Goal: Task Accomplishment & Management: Use online tool/utility

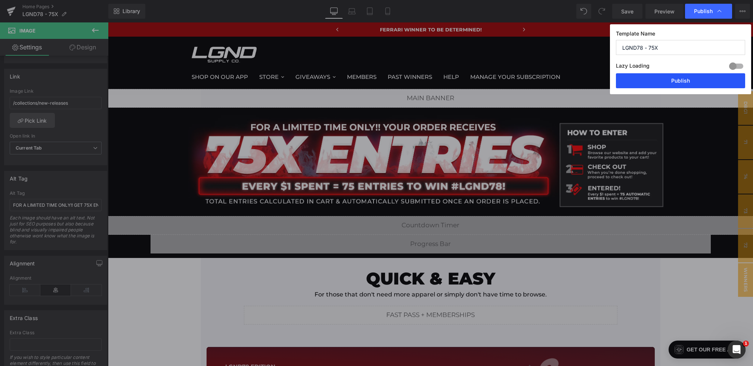
click at [685, 85] on button "Publish" at bounding box center [680, 80] width 129 height 15
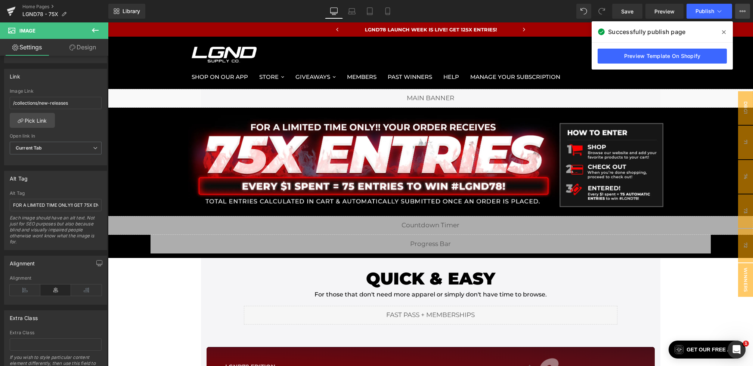
click at [740, 5] on button "View Live Page View with current Template Save Template to Library Schedule Pub…" at bounding box center [743, 11] width 15 height 15
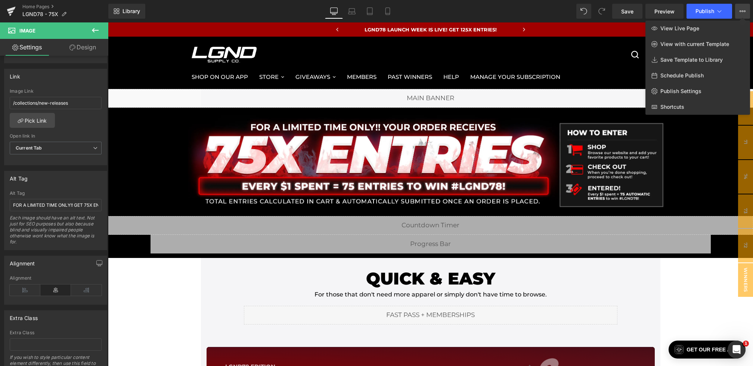
click at [694, 71] on div "Schedule Publish" at bounding box center [698, 76] width 105 height 16
select select
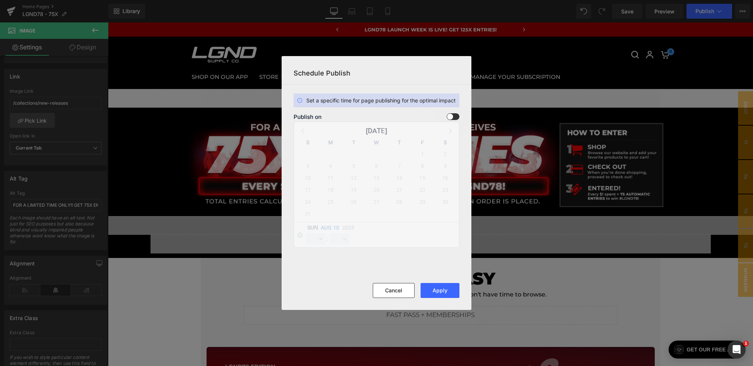
click at [454, 114] on span at bounding box center [453, 116] width 13 height 7
click at [0, 0] on input "checkbox" at bounding box center [0, 0] width 0 height 0
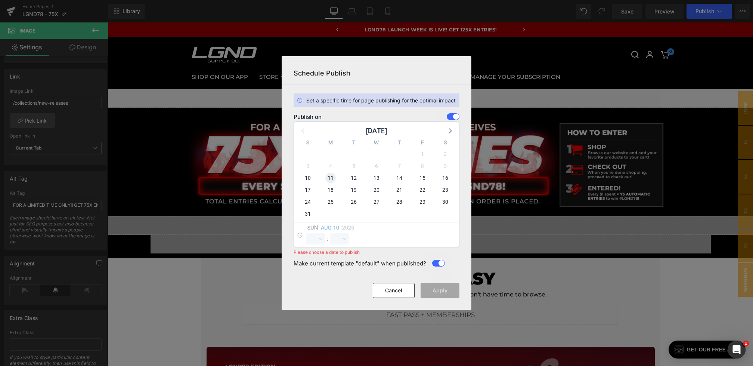
click at [330, 179] on span "11" at bounding box center [331, 178] width 10 height 10
select select "21"
select select "1"
click at [311, 237] on select "00 01 02 03 04 05 06 07 08 09 10 11 12 13 14 15 16 17 18 19 20 21 22 23" at bounding box center [315, 238] width 19 height 11
select select "0"
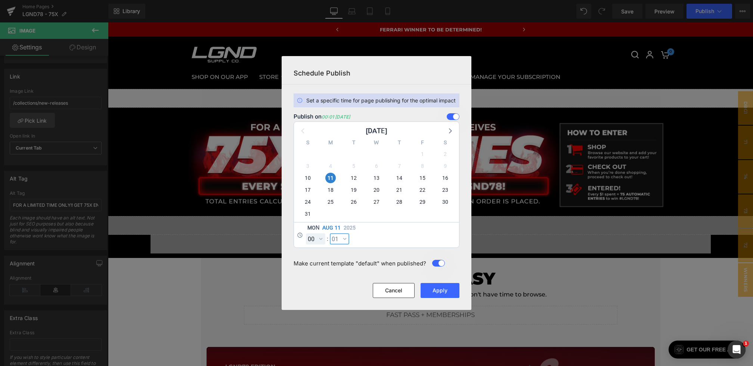
click at [334, 236] on select "00 01 02 03 04 05 06 07 08 09 10 11 12 13 14 15 16 17 18 19 20 21 22 23 24 25 2…" at bounding box center [339, 238] width 19 height 11
select select "0"
click at [441, 289] on button "Apply" at bounding box center [440, 290] width 39 height 15
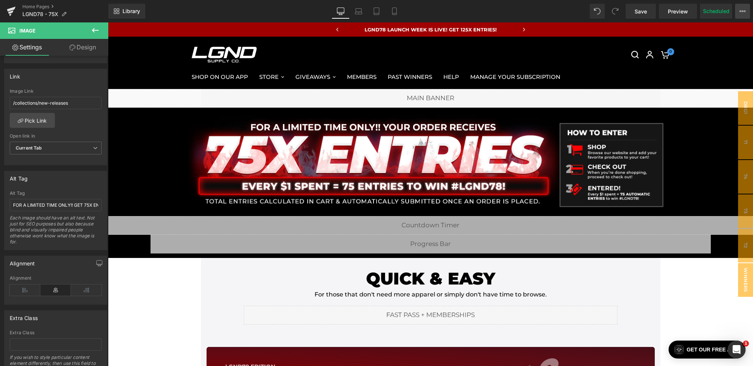
click at [746, 10] on button "View Live Page View with current Template Save Template to Library Schedule Pub…" at bounding box center [743, 11] width 15 height 15
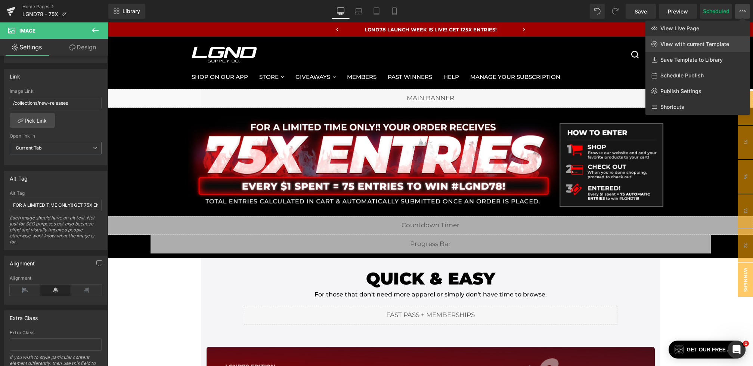
click at [690, 46] on span "View with current Template" at bounding box center [695, 44] width 69 height 7
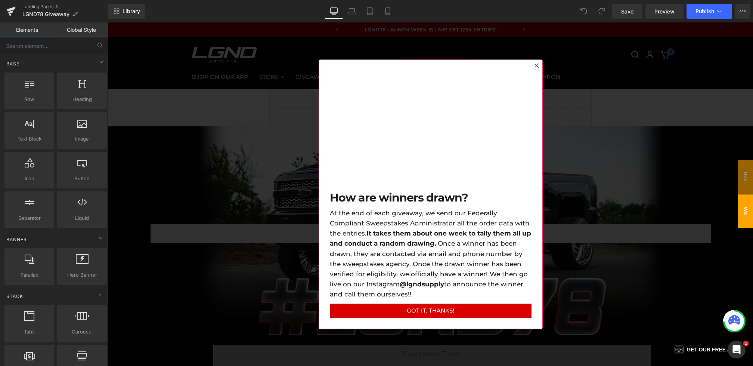
click at [227, 135] on div at bounding box center [430, 193] width 645 height 343
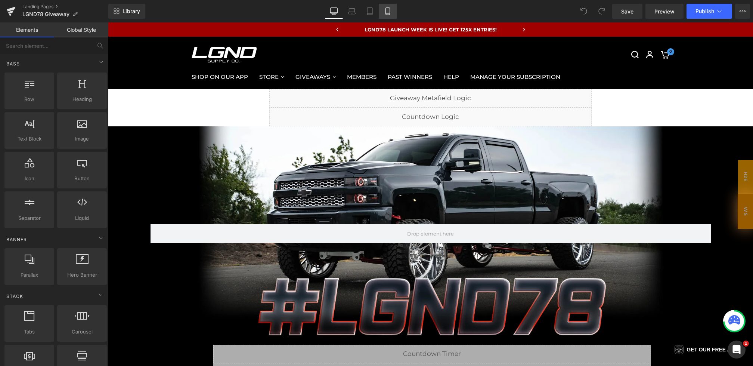
click at [384, 14] on link "Mobile" at bounding box center [388, 11] width 18 height 15
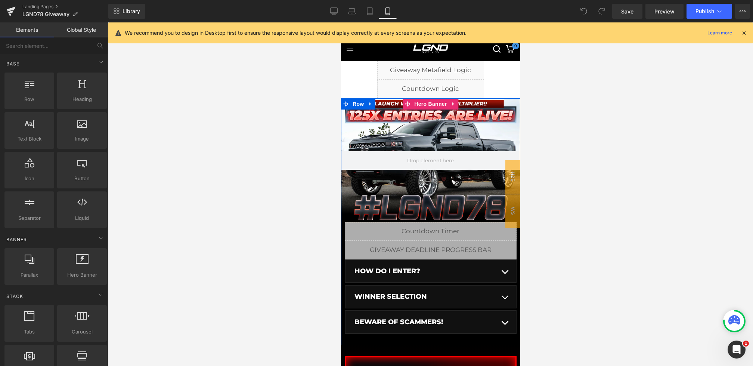
click at [414, 125] on div at bounding box center [430, 160] width 179 height 124
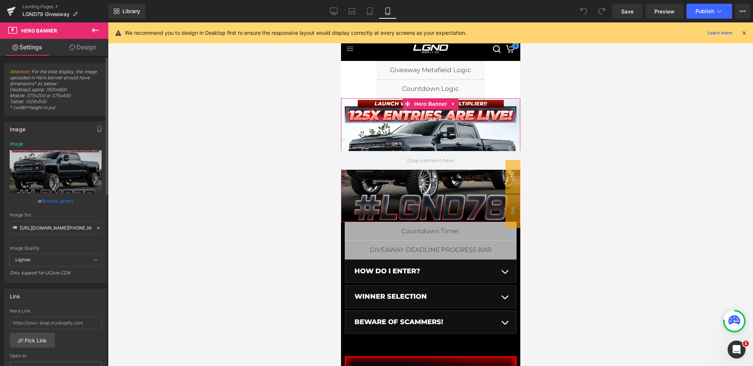
click at [96, 226] on icon at bounding box center [98, 227] width 5 height 5
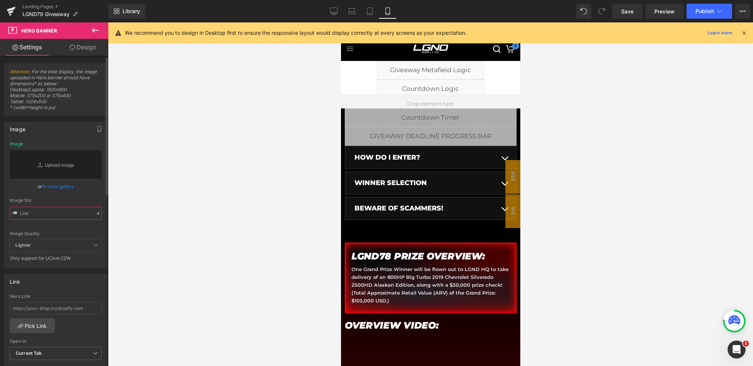
click at [65, 211] on input "text" at bounding box center [56, 213] width 92 height 13
paste input "https://cdn.shopify.com/s/files/1/0068/4245/0009/files/78-CGBanner-Mobile-75x.w…"
type input "https://cdn.shopify.com/s/files/1/0068/4245/0009/files/78-CGBanner-Mobile-75x.w…"
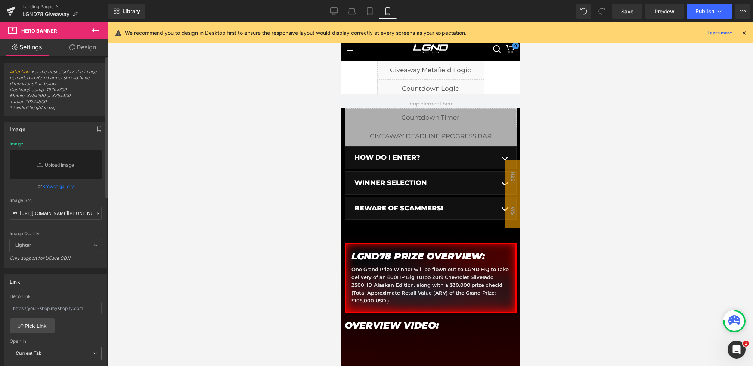
click at [87, 202] on div "Image Src" at bounding box center [56, 200] width 92 height 5
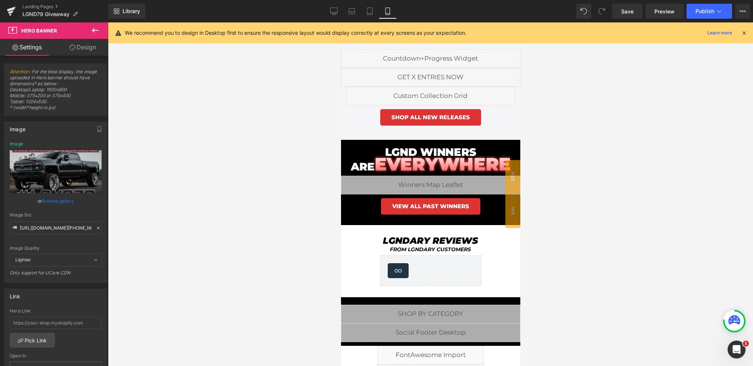
scroll to position [565, 0]
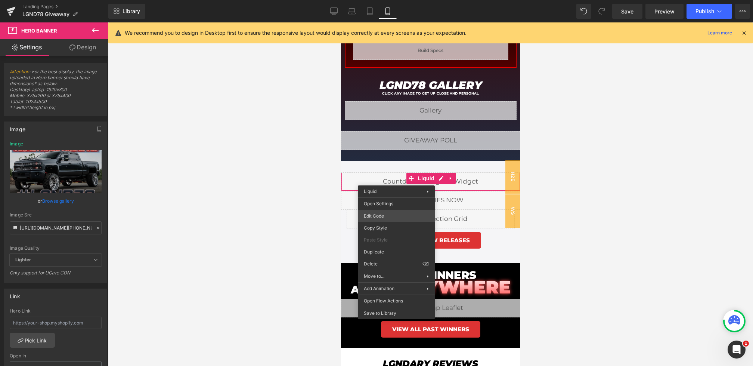
click at [371, 0] on div "You are previewing how the will restyle your page. You can not edit Elements in…" at bounding box center [376, 0] width 753 height 0
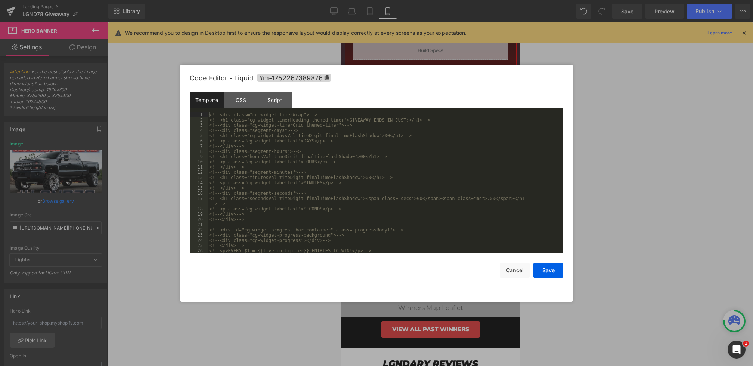
scroll to position [31, 0]
click at [501, 263] on button "Cancel" at bounding box center [515, 270] width 30 height 15
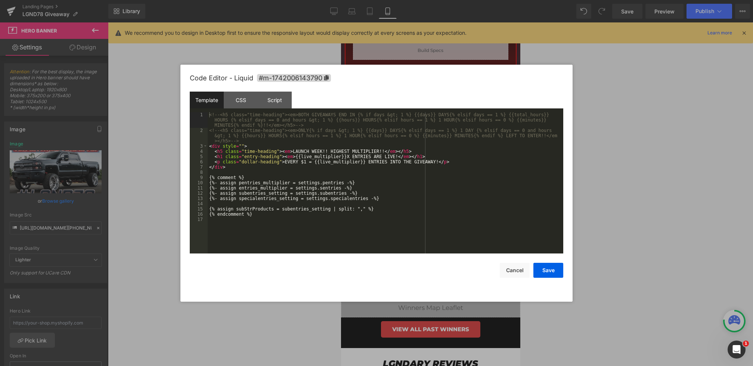
click at [357, 0] on div "You are previewing how the will restyle your page. You can not edit Elements in…" at bounding box center [376, 0] width 753 height 0
click at [506, 269] on button "Cancel" at bounding box center [515, 270] width 30 height 15
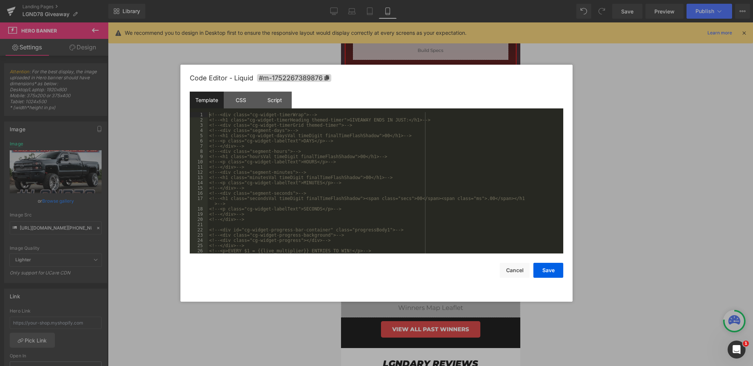
click at [371, 0] on div "You are previewing how the will restyle your page. You can not edit Elements in…" at bounding box center [376, 0] width 753 height 0
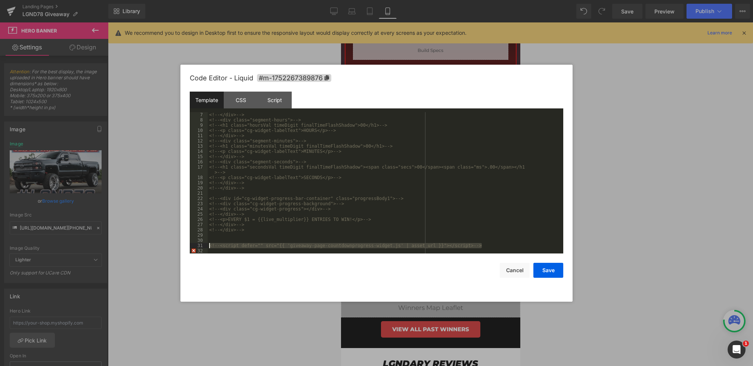
drag, startPoint x: 490, startPoint y: 243, endPoint x: 71, endPoint y: 242, distance: 419.3
click at [71, 242] on body "You are previewing how the will restyle your page. You can not edit Elements in…" at bounding box center [376, 183] width 753 height 366
click at [337, 203] on div "<!-- </div> --> <!-- <div class="segment-hours"> --> <!-- <h1 class="hoursVal t…" at bounding box center [384, 188] width 353 height 152
drag, startPoint x: 502, startPoint y: 243, endPoint x: 161, endPoint y: 244, distance: 340.8
click at [161, 244] on body "You are previewing how the will restyle your page. You can not edit Elements in…" at bounding box center [376, 183] width 753 height 366
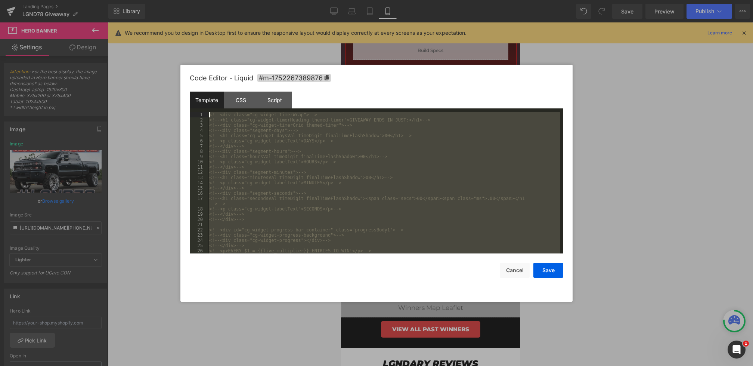
scroll to position [0, 0]
drag, startPoint x: 260, startPoint y: 228, endPoint x: 132, endPoint y: 30, distance: 236.7
click at [132, 30] on body "You are previewing how the will restyle your page. You can not edit Elements in…" at bounding box center [376, 183] width 753 height 366
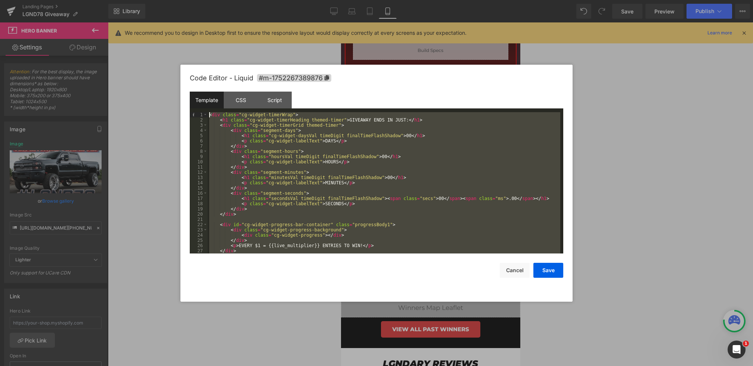
click at [361, 122] on div "< div class = "cg-widget-timerWrap" > < h1 class = "cg-widget-timerHeading them…" at bounding box center [384, 188] width 353 height 152
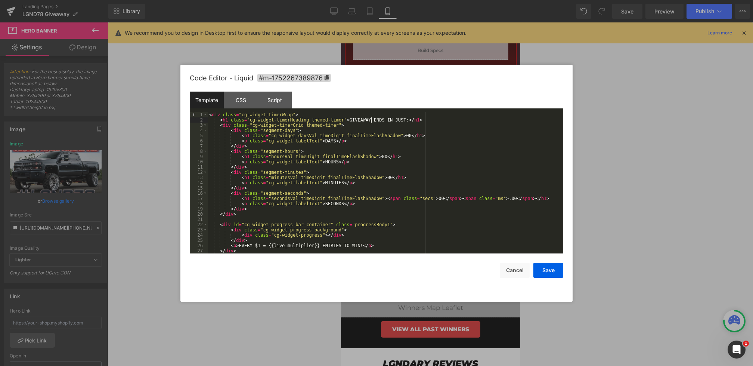
drag, startPoint x: 372, startPoint y: 121, endPoint x: 345, endPoint y: 121, distance: 27.3
click at [345, 121] on div "< div class = "cg-widget-timerWrap" > < h1 class = "cg-widget-timerHeading them…" at bounding box center [384, 188] width 353 height 152
click at [366, 123] on div "< div class = "cg-widget-timerWrap" > < h1 class = "cg-widget-timerHeading them…" at bounding box center [384, 188] width 353 height 152
click at [373, 120] on div "< div class = "cg-widget-timerWrap" > < h1 class = "cg-widget-timerHeading them…" at bounding box center [384, 188] width 353 height 152
click at [541, 271] on button "Save" at bounding box center [549, 270] width 30 height 15
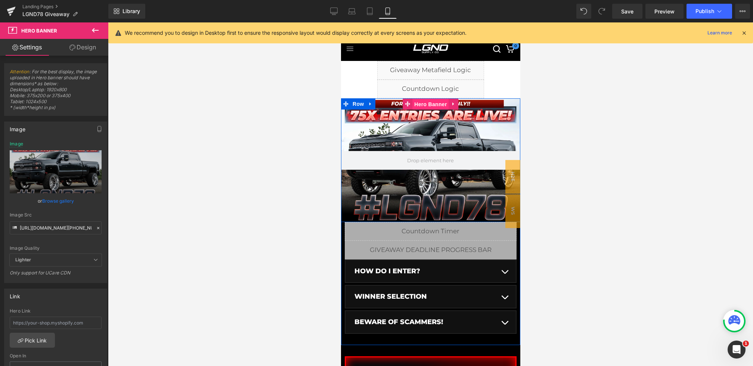
click at [417, 101] on span "Hero Banner" at bounding box center [430, 104] width 36 height 11
click at [444, 136] on div at bounding box center [430, 160] width 179 height 124
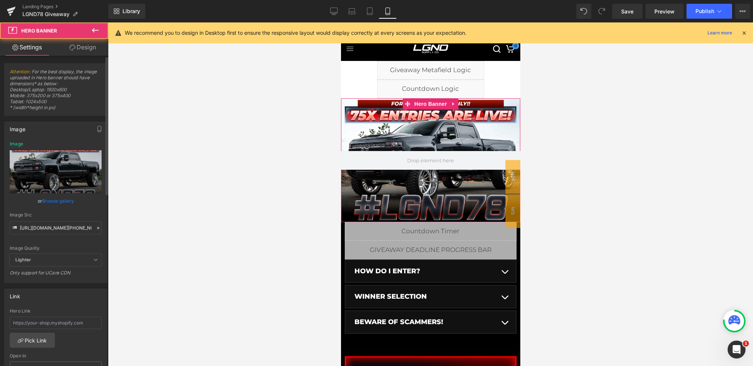
click at [96, 227] on icon at bounding box center [98, 227] width 5 height 5
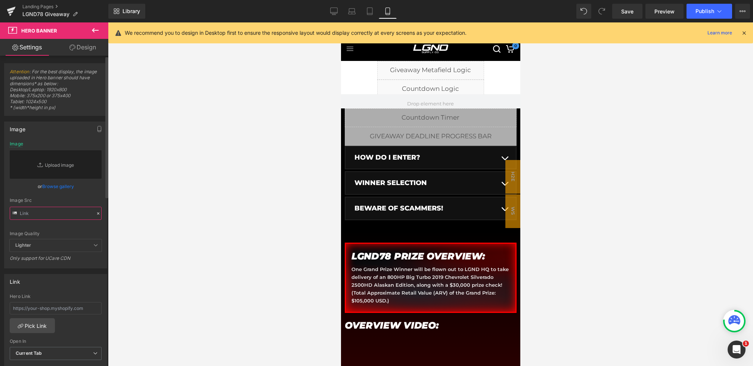
click at [67, 216] on input "text" at bounding box center [56, 213] width 92 height 13
paste input "https://cdn.shopify.com/s/files/1/0068/4245/0009/files/78-CGBanner-Mobile-Launc…"
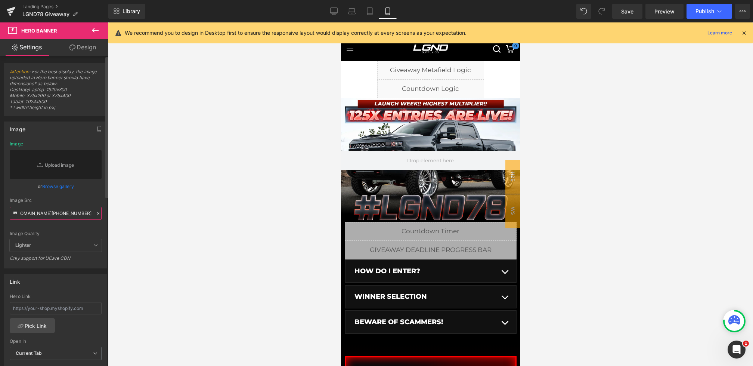
type input "https://cdn.shopify.com/s/files/1/0068/4245/0009/files/78-CGBanner-Mobile-Launc…"
click at [78, 190] on div "or Browse gallery" at bounding box center [56, 186] width 92 height 8
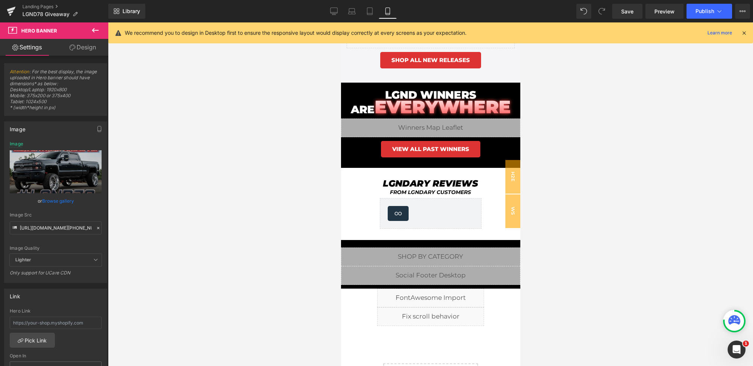
scroll to position [670, 0]
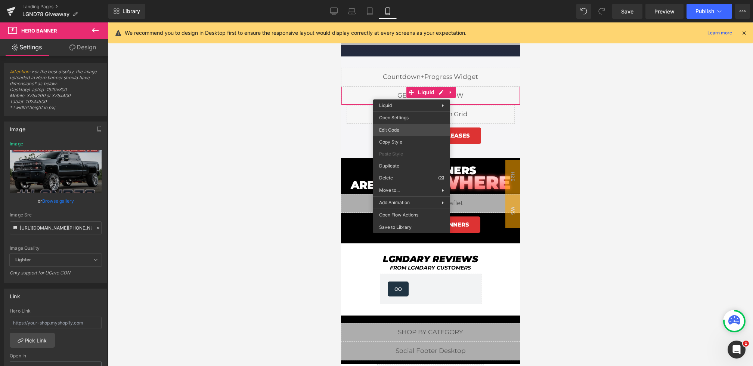
click at [393, 0] on div "Hero Banner You are previewing how the will restyle your page. You can not edit…" at bounding box center [376, 0] width 753 height 0
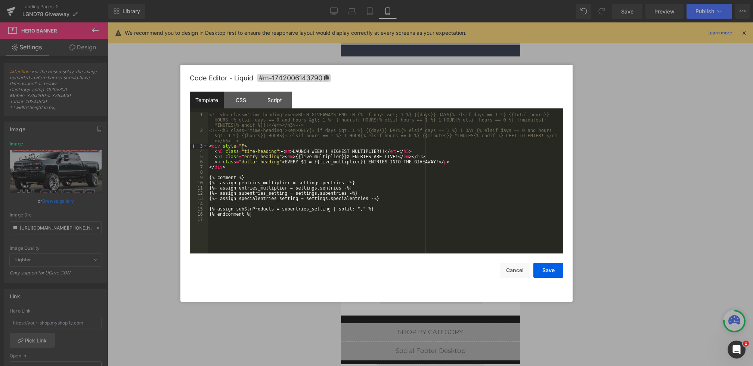
click at [241, 145] on div "<!-- <h5 class="time-heading"><em>BOTH GIVEAWAYS END IN {% if days &gt; 1 %} {{…" at bounding box center [386, 193] width 356 height 162
click at [542, 275] on button "Save" at bounding box center [549, 270] width 30 height 15
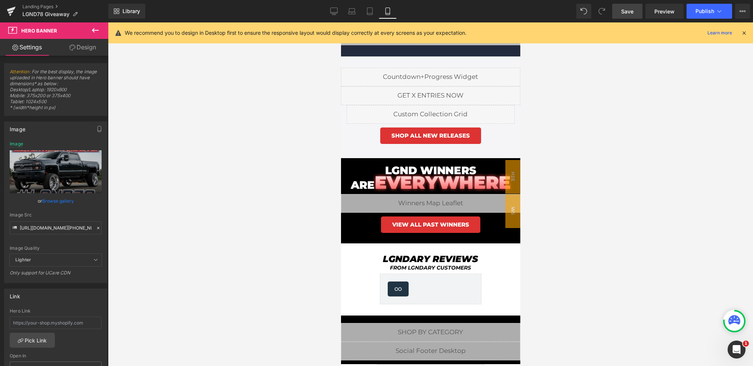
click at [627, 18] on link "Save" at bounding box center [628, 11] width 30 height 15
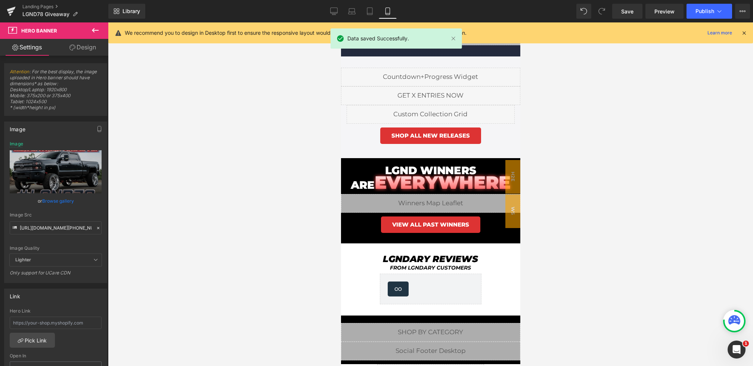
click at [661, 3] on div "Library Mobile Desktop Laptop Tablet Mobile Save Preview Publish Scheduled View…" at bounding box center [430, 11] width 645 height 22
click at [660, 9] on span "Preview" at bounding box center [665, 11] width 20 height 8
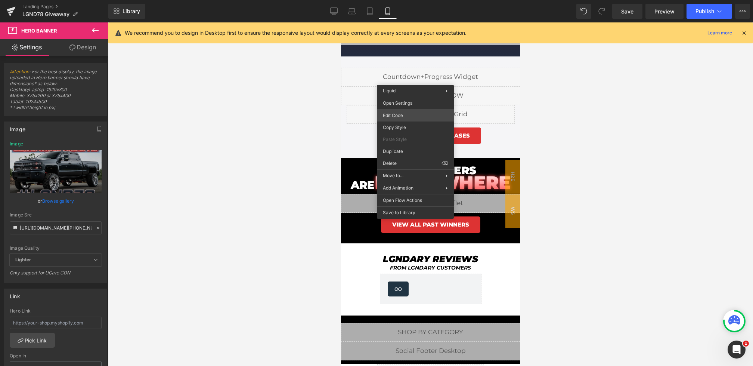
click at [396, 0] on div "Hero Banner You are previewing how the will restyle your page. You can not edit…" at bounding box center [376, 0] width 753 height 0
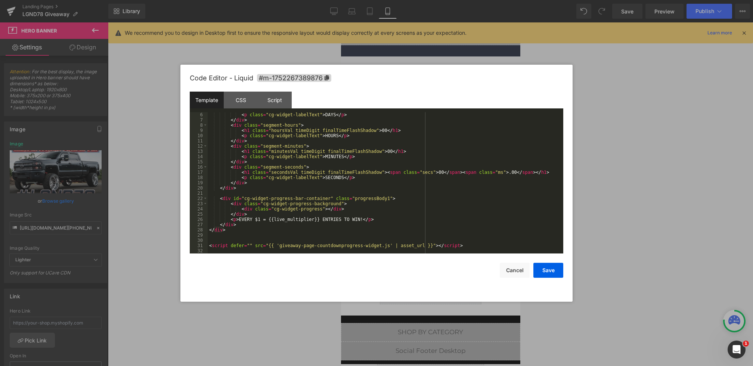
scroll to position [26, 0]
click at [545, 273] on button "Save" at bounding box center [549, 270] width 30 height 15
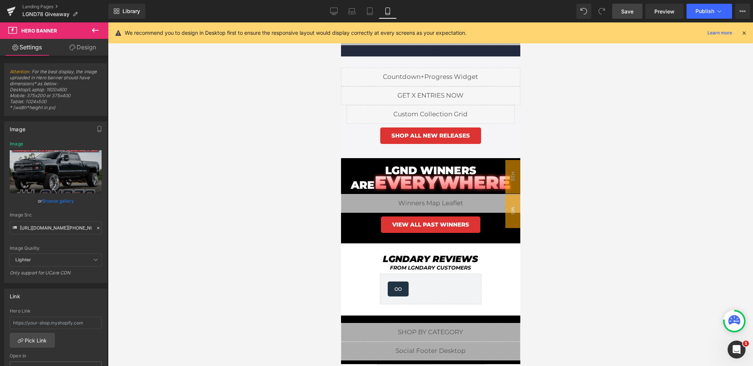
click at [626, 9] on span "Save" at bounding box center [628, 11] width 12 height 8
click at [743, 31] on icon at bounding box center [744, 33] width 7 height 7
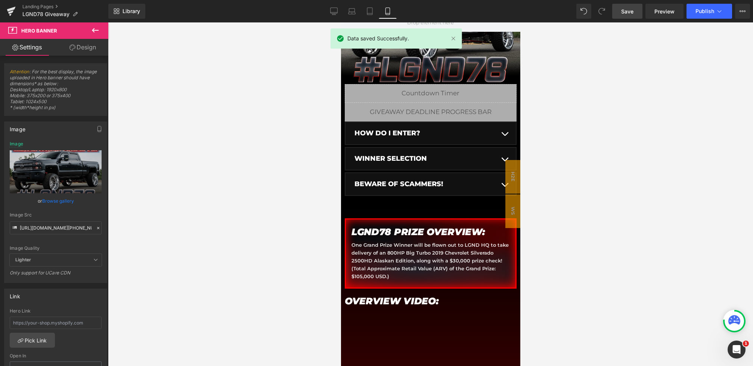
scroll to position [0, 0]
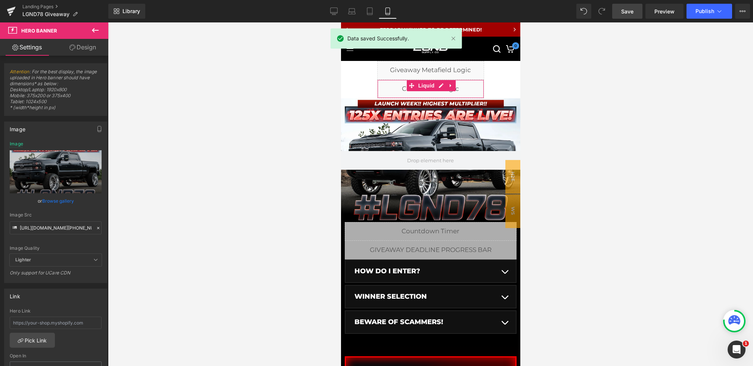
click at [394, 90] on div "Liquid" at bounding box center [430, 89] width 107 height 19
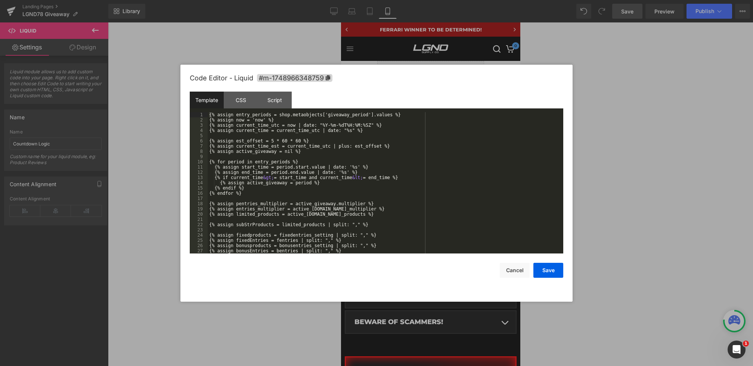
click at [370, 0] on div "Hero Banner You are previewing how the will restyle your page. You can not edit…" at bounding box center [376, 0] width 753 height 0
click at [283, 104] on div "Script" at bounding box center [275, 100] width 34 height 17
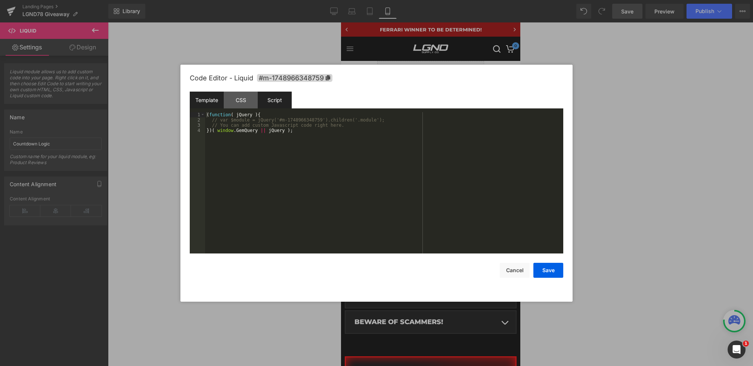
click at [210, 101] on div "Template" at bounding box center [207, 100] width 34 height 17
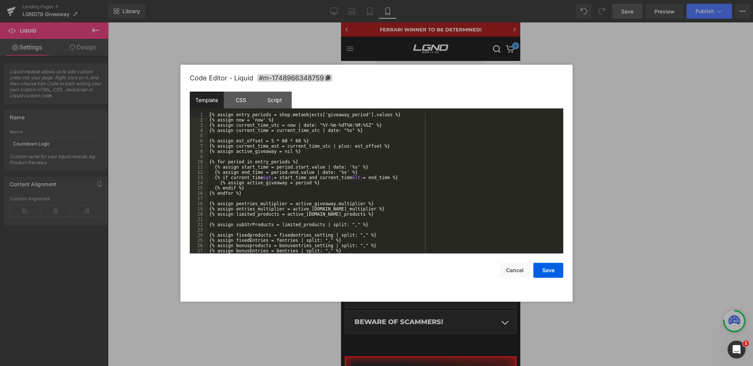
scroll to position [173, 0]
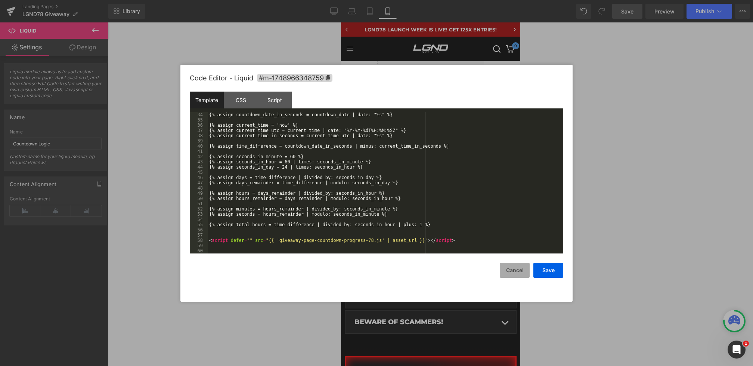
click at [511, 266] on button "Cancel" at bounding box center [515, 270] width 30 height 15
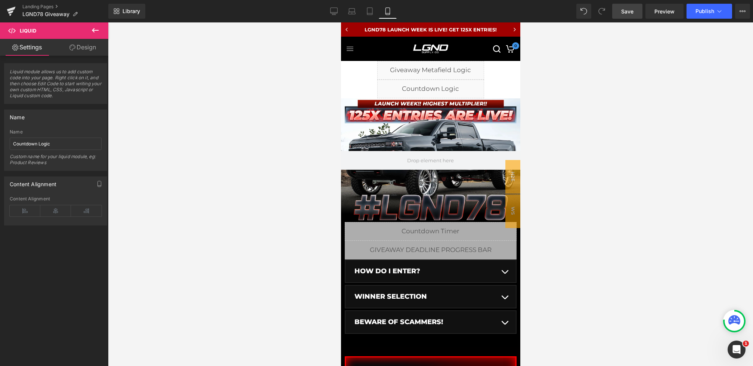
click at [705, 21] on div "Library Mobile Desktop Laptop Tablet Mobile Save Preview Publish Scheduled View…" at bounding box center [430, 11] width 645 height 22
click at [703, 16] on button "Publish" at bounding box center [710, 11] width 46 height 15
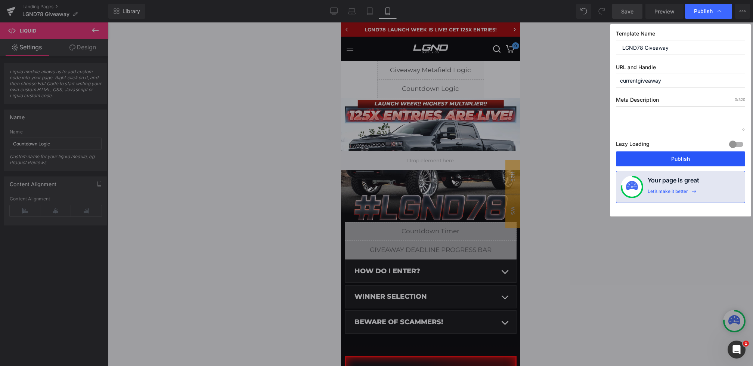
click at [670, 154] on button "Publish" at bounding box center [680, 158] width 129 height 15
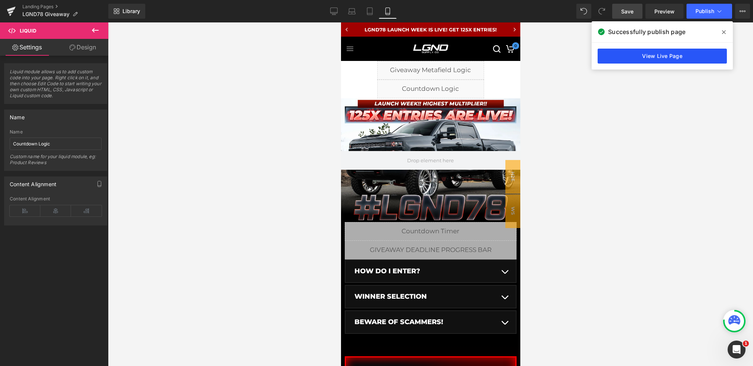
click at [622, 55] on link "View Live Page" at bounding box center [662, 56] width 129 height 15
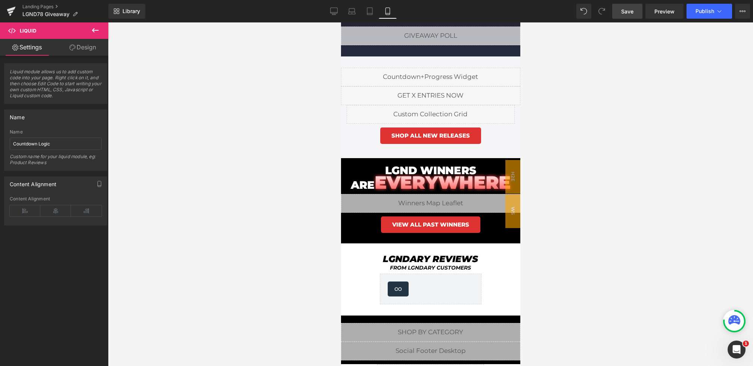
scroll to position [675, 0]
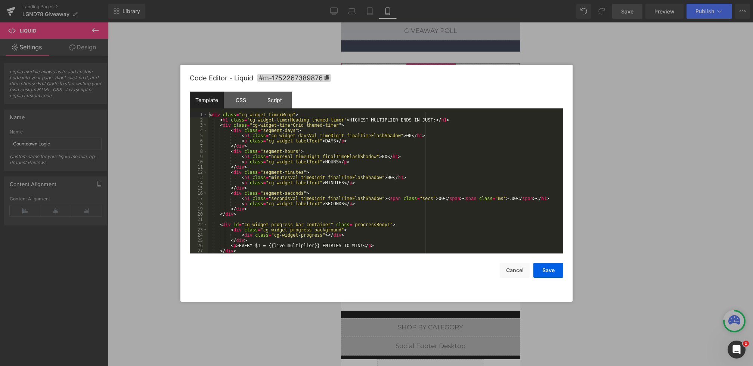
click at [374, 0] on div "Hero Banner You are previewing how the will restyle your page. You can not edit…" at bounding box center [376, 0] width 753 height 0
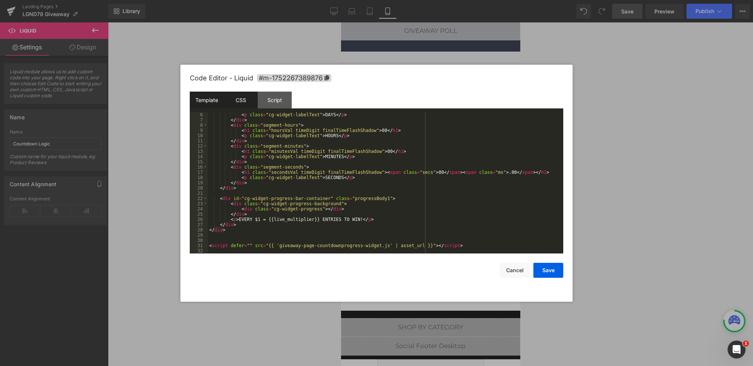
click at [244, 98] on div "CSS" at bounding box center [241, 100] width 34 height 17
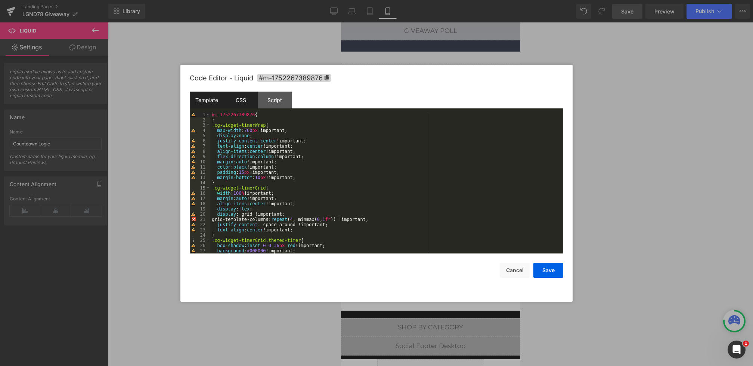
click at [205, 101] on div "Template" at bounding box center [207, 100] width 34 height 17
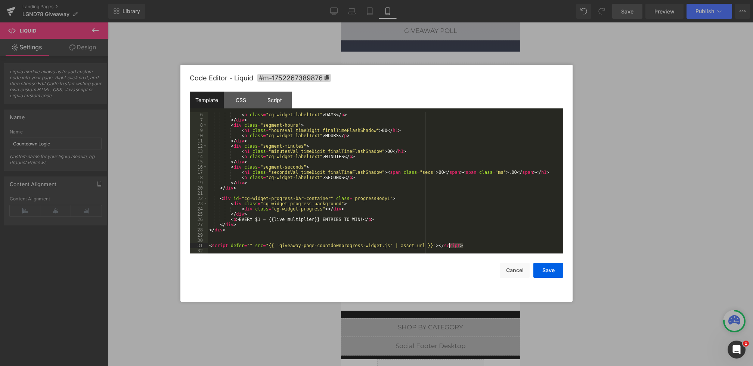
scroll to position [0, 0]
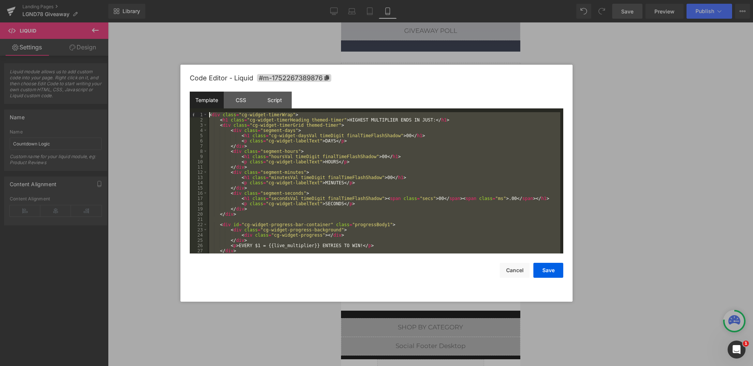
drag, startPoint x: 473, startPoint y: 246, endPoint x: 101, endPoint y: 51, distance: 420.3
click at [101, 51] on body "Hero Banner You are previewing how the will restyle your page. You can not edit…" at bounding box center [376, 183] width 753 height 366
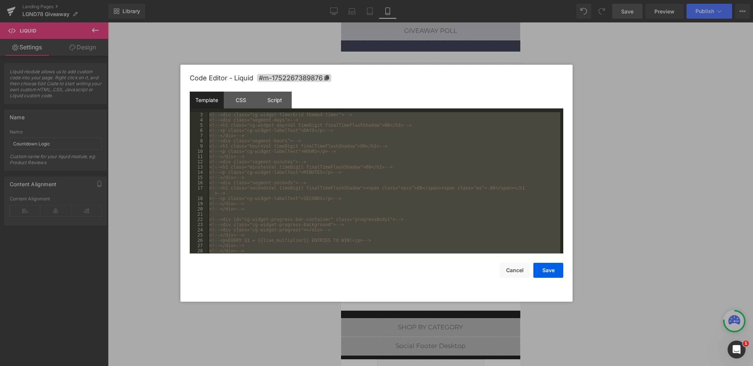
scroll to position [31, 0]
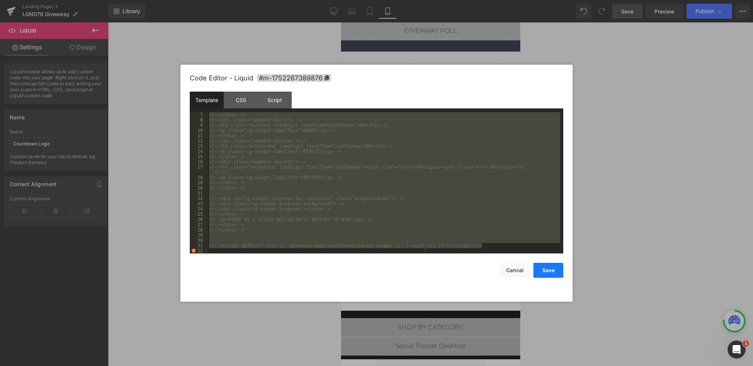
click at [549, 271] on button "Save" at bounding box center [549, 270] width 30 height 15
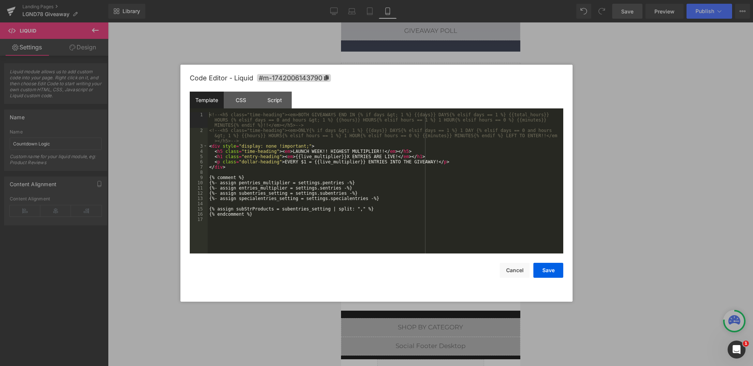
click at [381, 0] on div "Hero Banner You are previewing how the will restyle your page. You can not edit…" at bounding box center [376, 0] width 753 height 0
drag, startPoint x: 309, startPoint y: 147, endPoint x: 243, endPoint y: 147, distance: 65.8
click at [243, 147] on div "<!-- <h5 class="time-heading"><em>BOTH GIVEAWAYS END IN {% if days &gt; 1 %} {{…" at bounding box center [386, 193] width 356 height 162
drag, startPoint x: 380, startPoint y: 152, endPoint x: 297, endPoint y: 152, distance: 82.6
click at [297, 152] on div "<!-- <h5 class="time-heading"><em>BOTH GIVEAWAYS END IN {% if days &gt; 1 %} {{…" at bounding box center [386, 193] width 356 height 162
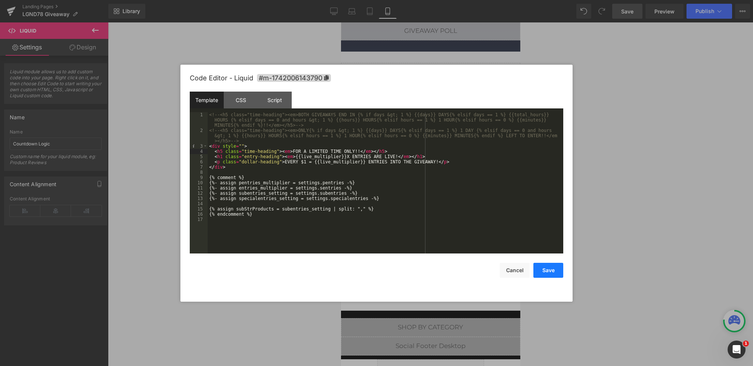
click at [557, 268] on button "Save" at bounding box center [549, 270] width 30 height 15
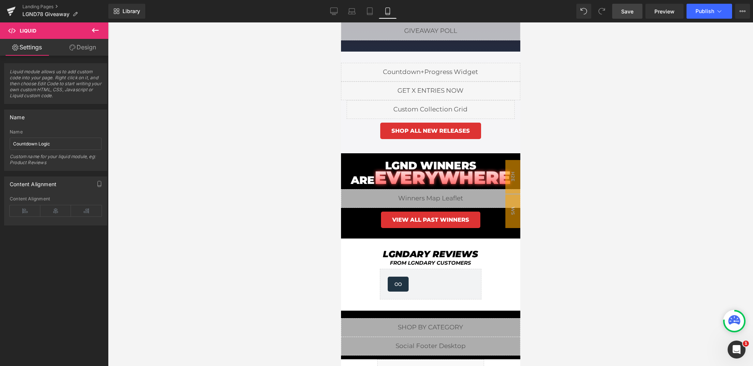
click at [625, 17] on link "Save" at bounding box center [628, 11] width 30 height 15
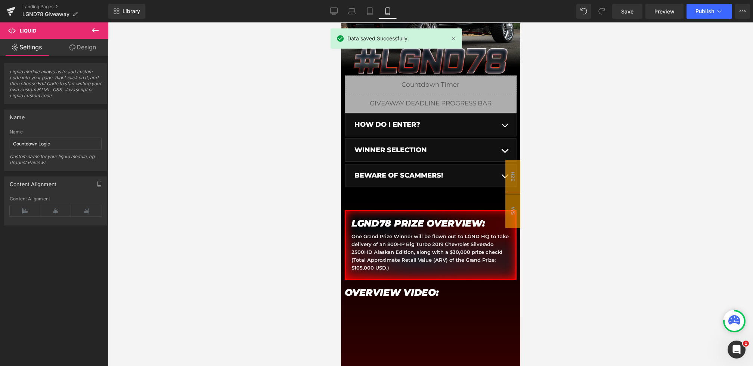
scroll to position [0, 0]
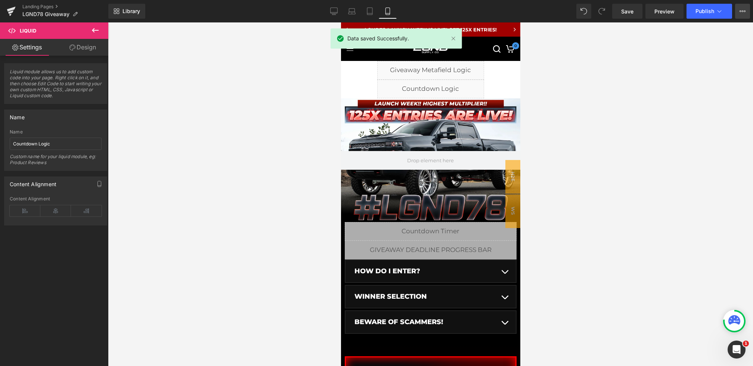
click at [743, 7] on button "View Live Page View with current Template Save Template to Library Schedule Pub…" at bounding box center [743, 11] width 15 height 15
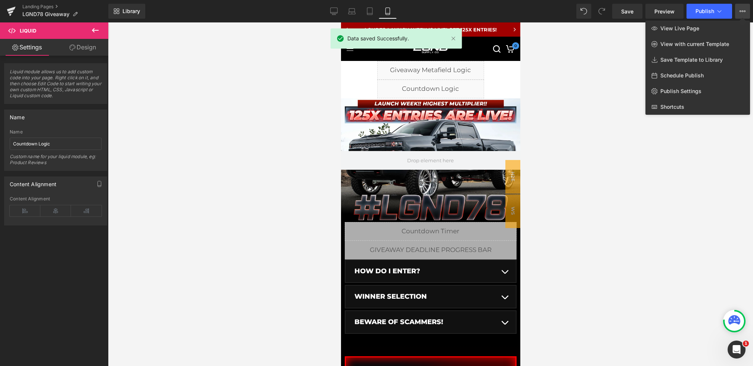
click at [661, 74] on span "Schedule Publish" at bounding box center [682, 75] width 43 height 7
select select
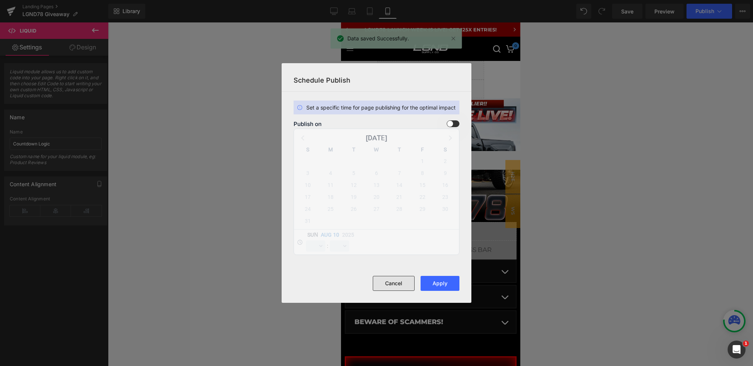
click at [395, 281] on button "Cancel" at bounding box center [394, 283] width 42 height 15
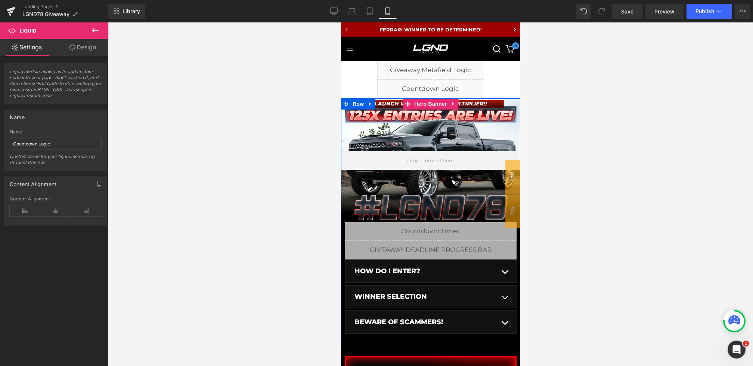
click at [426, 121] on div at bounding box center [430, 160] width 179 height 124
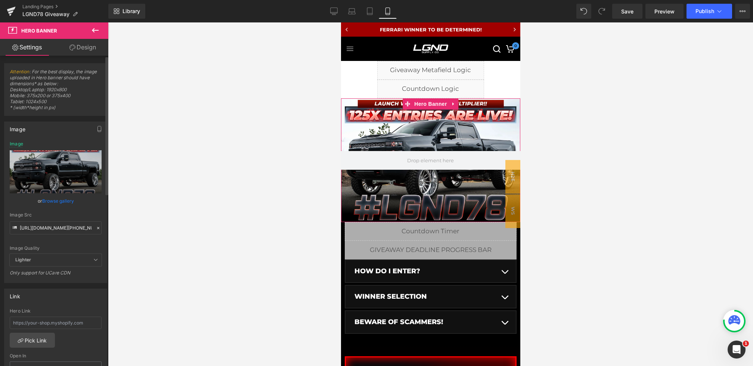
click at [96, 228] on icon at bounding box center [98, 227] width 5 height 5
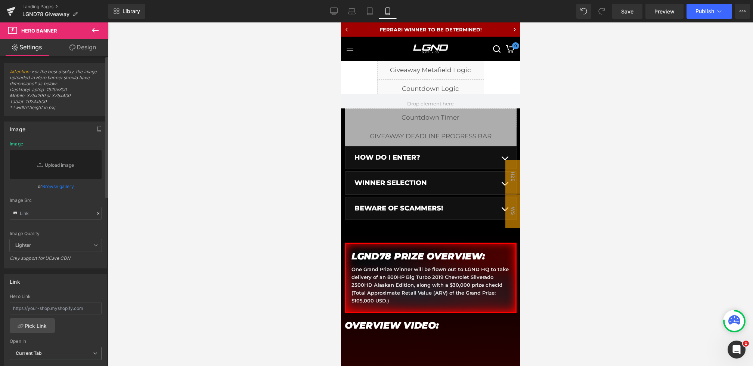
click at [54, 203] on div "Image Src" at bounding box center [56, 209] width 92 height 22
click at [50, 210] on input "text" at bounding box center [56, 213] width 92 height 13
paste input "https://cdn.shopify.com/s/files/1/0068/4245/0009/files/78-CGBanner-Mobile-75x.w…"
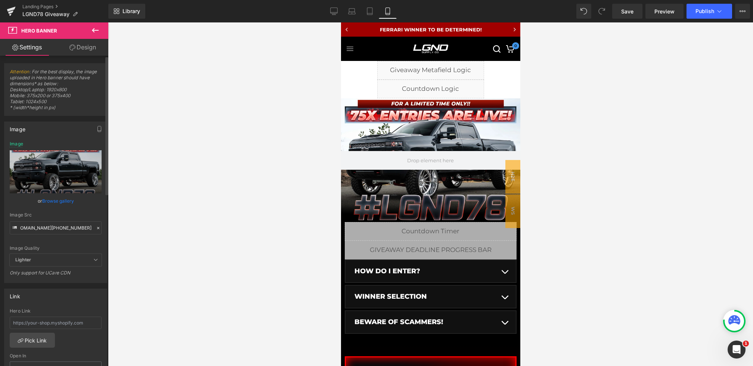
click at [92, 211] on div "Image Quality Lighter Lightest Lighter Lighter Lightest Only support for UCare …" at bounding box center [56, 197] width 92 height 112
click at [629, 15] on span "Save" at bounding box center [628, 11] width 12 height 8
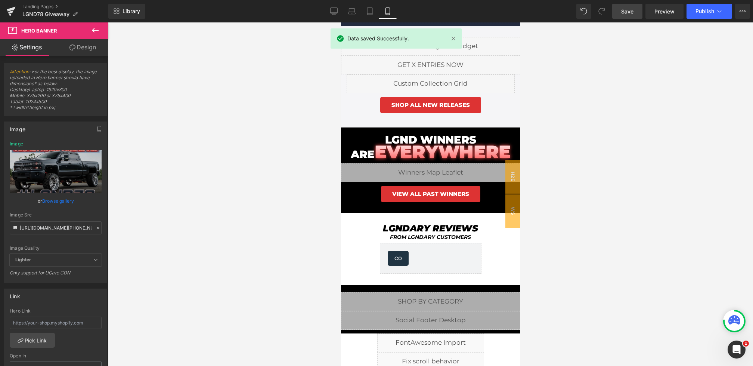
scroll to position [721, 0]
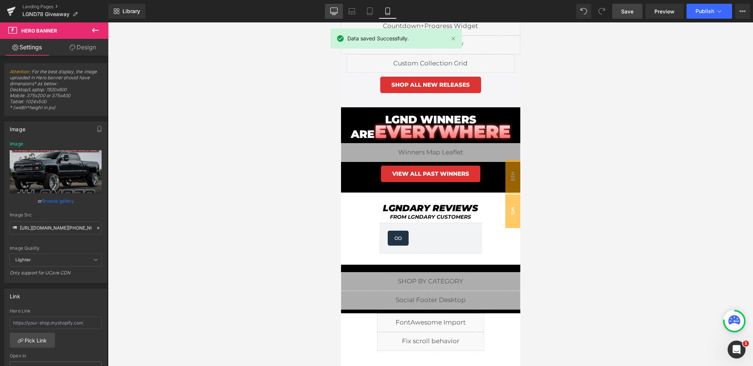
click at [331, 6] on link "Desktop" at bounding box center [334, 11] width 18 height 15
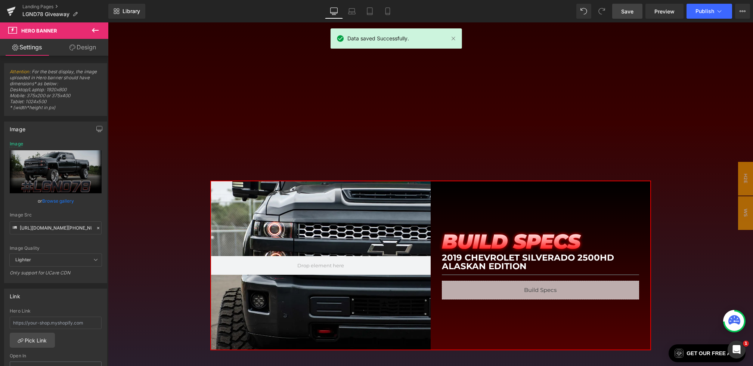
type input "https://cdn.shopify.com/s/files/1/0068/4245/0009/files/78-CGBanner-Desktop-Laun…"
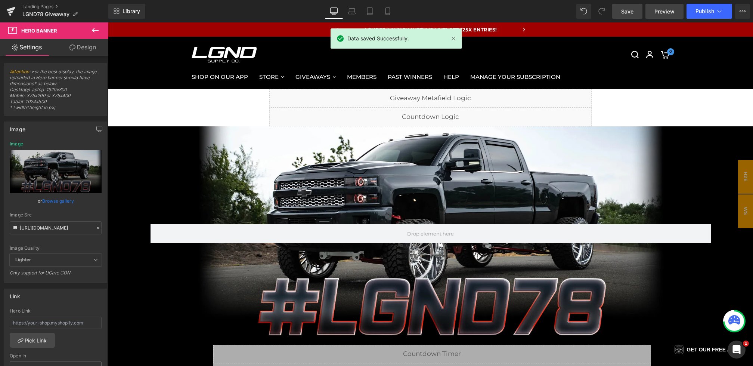
click at [653, 13] on link "Preview" at bounding box center [665, 11] width 38 height 15
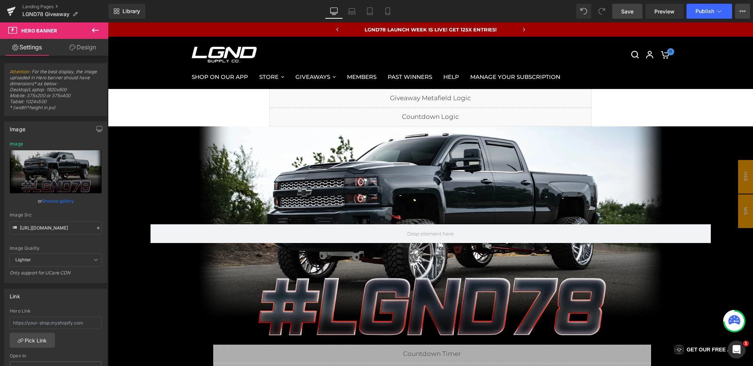
click at [746, 14] on button "View Live Page View with current Template Save Template to Library Schedule Pub…" at bounding box center [743, 11] width 15 height 15
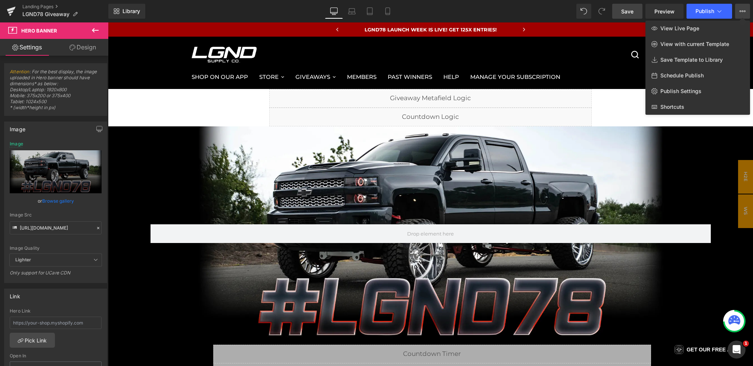
click at [688, 73] on span "Schedule Publish" at bounding box center [682, 75] width 43 height 7
select select
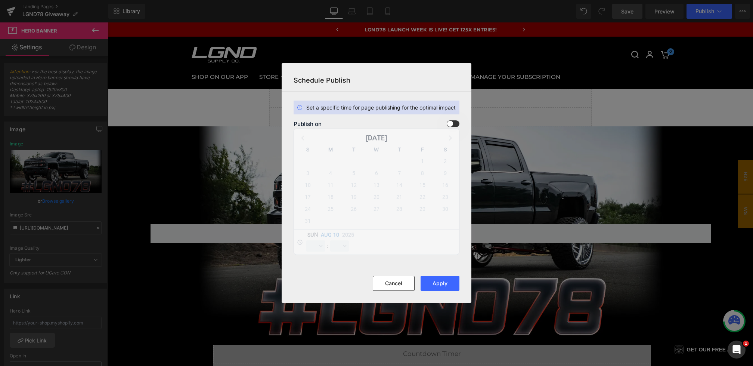
click at [450, 125] on span at bounding box center [453, 123] width 13 height 7
click at [0, 0] on input "checkbox" at bounding box center [0, 0] width 0 height 0
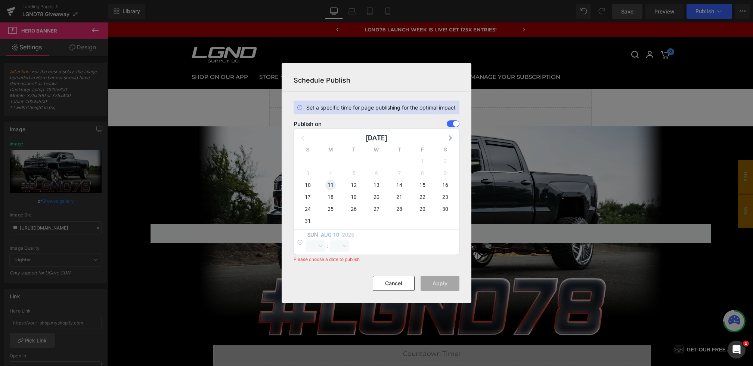
click at [326, 185] on span "11" at bounding box center [331, 185] width 10 height 10
select select "21"
select select "7"
click at [310, 247] on select "00 01 02 03 04 05 06 07 08 09 10 11 12 13 14 15 16 17 18 19 20 21 22 23" at bounding box center [315, 245] width 19 height 11
select select "0"
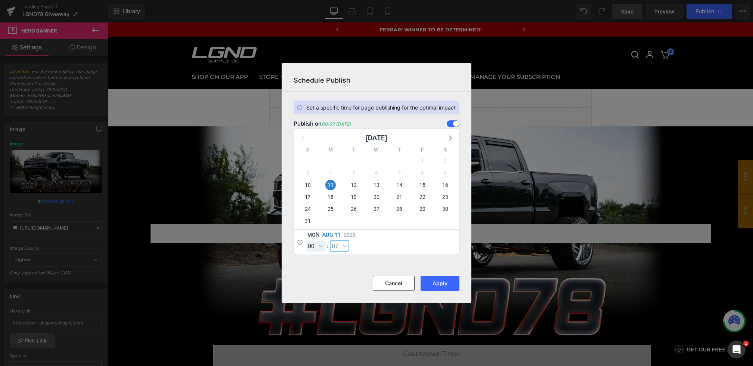
click at [342, 249] on select "00 01 02 03 04 05 06 07 08 09 10 11 12 13 14 15 16 17 18 19 20 21 22 23 24 25 2…" at bounding box center [339, 245] width 19 height 11
select select "0"
click at [437, 282] on button "Apply" at bounding box center [440, 283] width 39 height 15
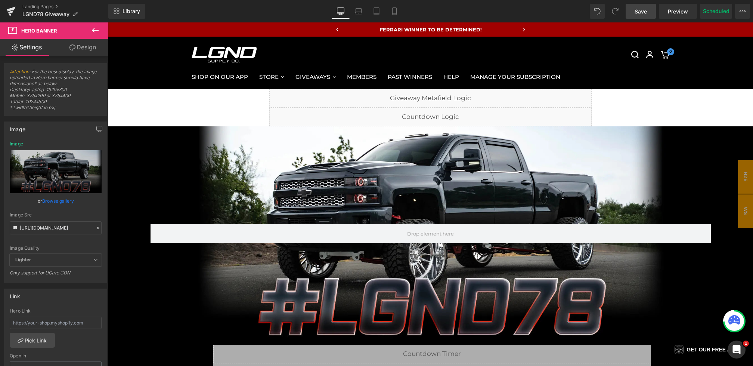
click at [637, 18] on link "Save" at bounding box center [641, 11] width 30 height 15
